Goal: Find specific page/section: Find specific page/section

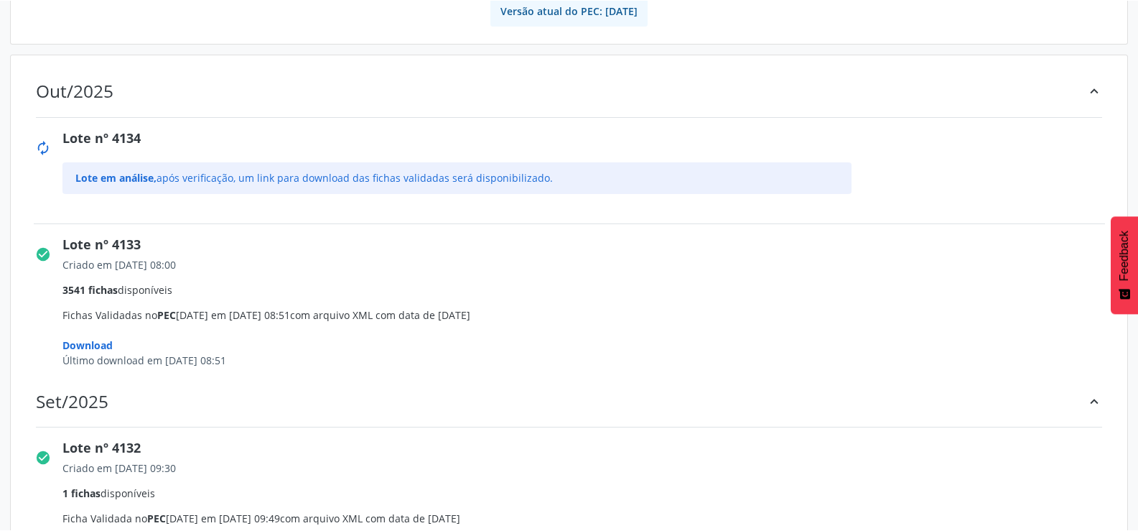
scroll to position [215, 0]
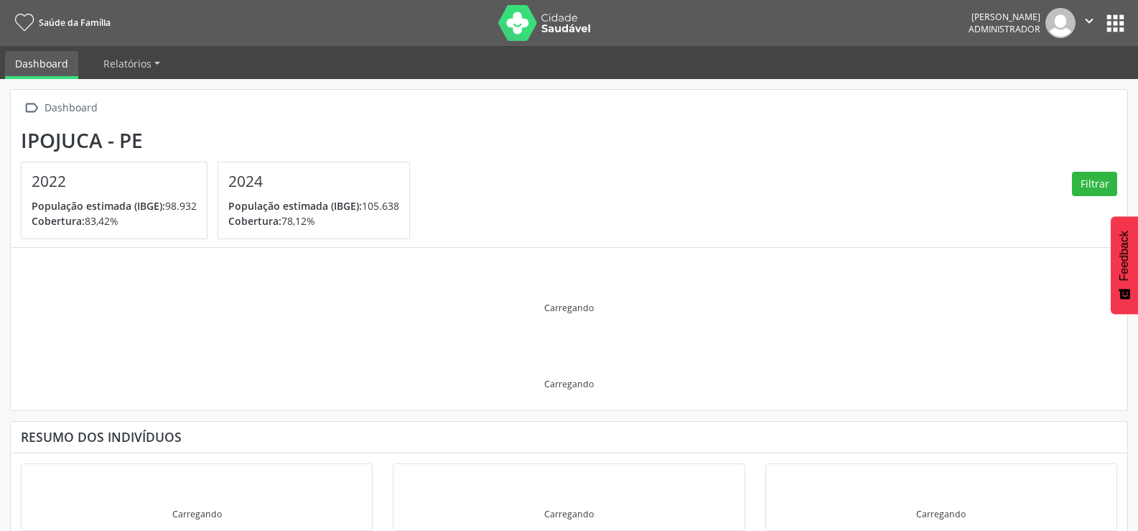
click at [1120, 20] on button "apps" at bounding box center [1115, 23] width 25 height 25
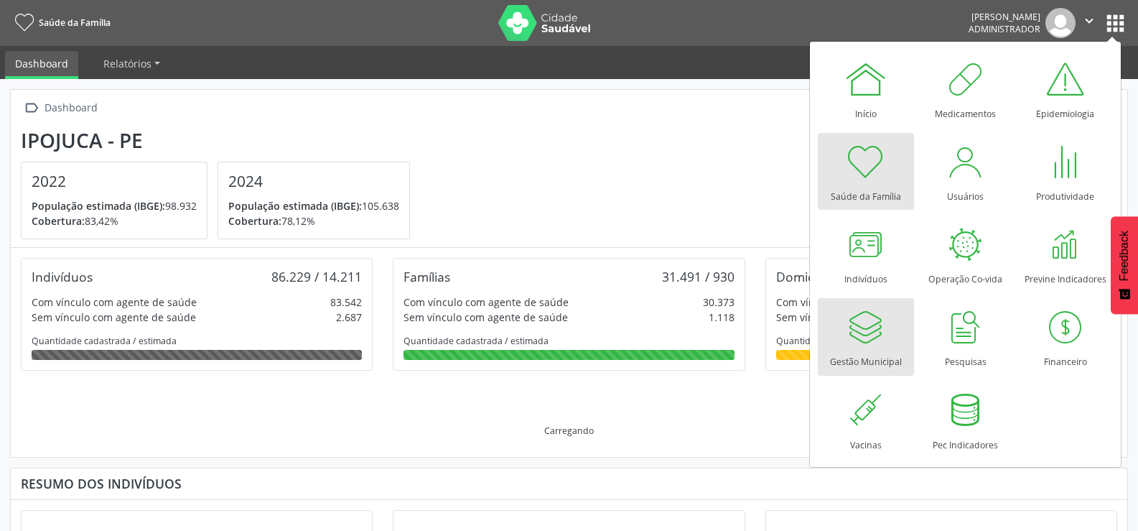
click at [876, 318] on div at bounding box center [866, 326] width 43 height 43
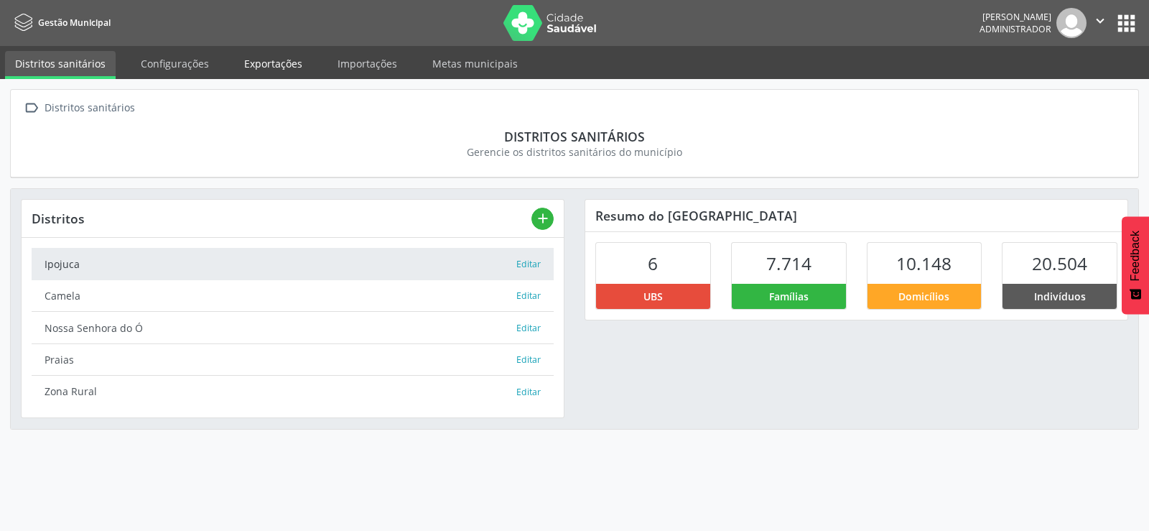
click at [274, 68] on link "Exportações" at bounding box center [273, 63] width 78 height 25
